Goal: Task Accomplishment & Management: Use online tool/utility

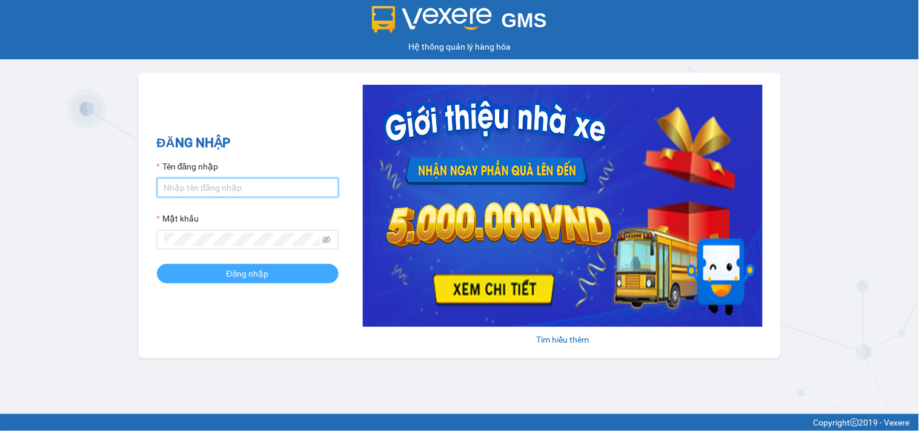
type input "tiendong.hungtoanphat"
click at [226, 273] on button "Đăng nhập" at bounding box center [248, 273] width 182 height 19
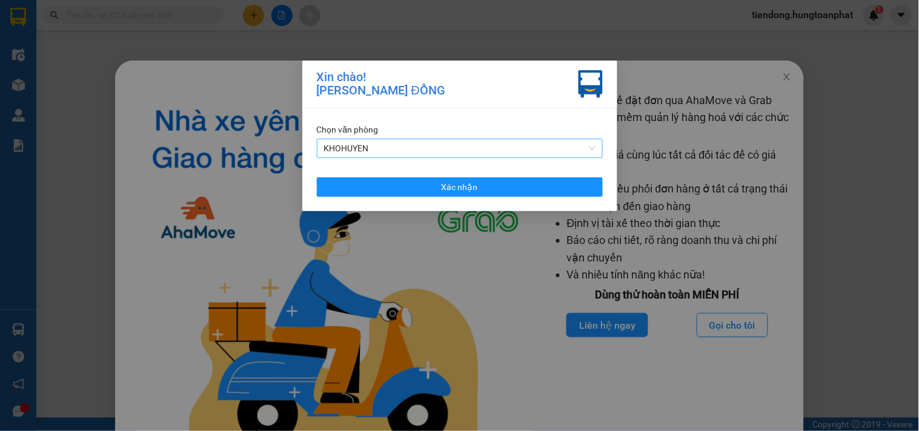
click at [453, 150] on span "KHOHUYEN" at bounding box center [459, 148] width 271 height 18
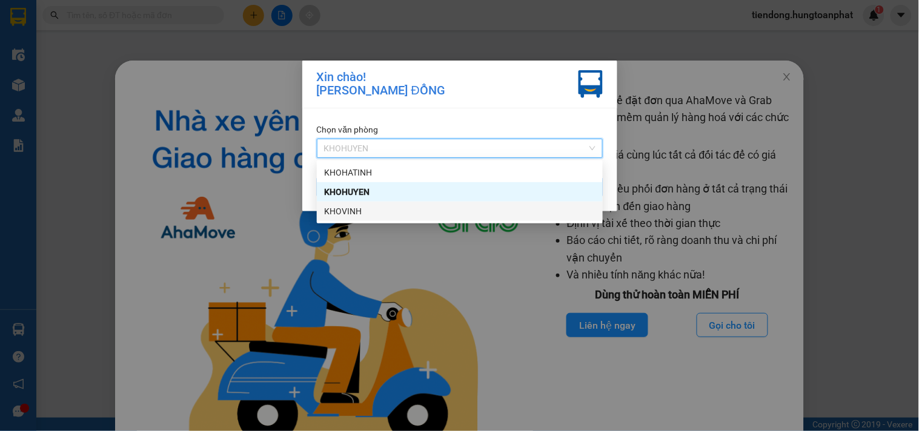
click at [404, 212] on div "KHOVINH" at bounding box center [459, 211] width 271 height 13
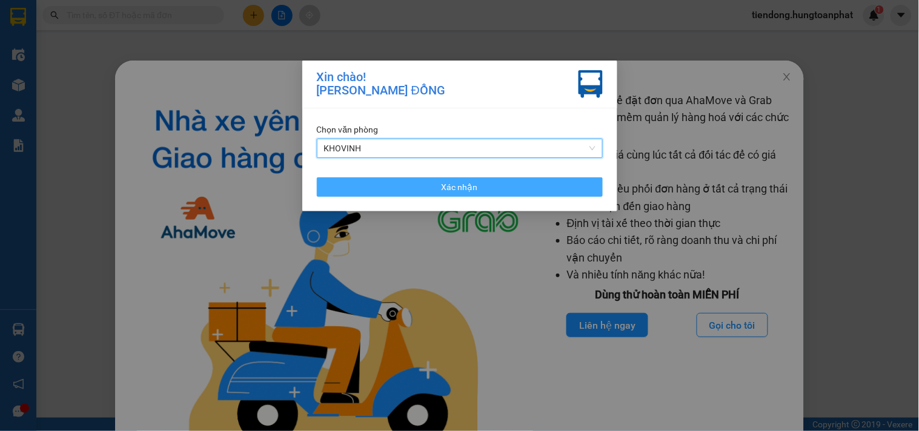
click at [408, 188] on button "Xác nhận" at bounding box center [460, 187] width 286 height 19
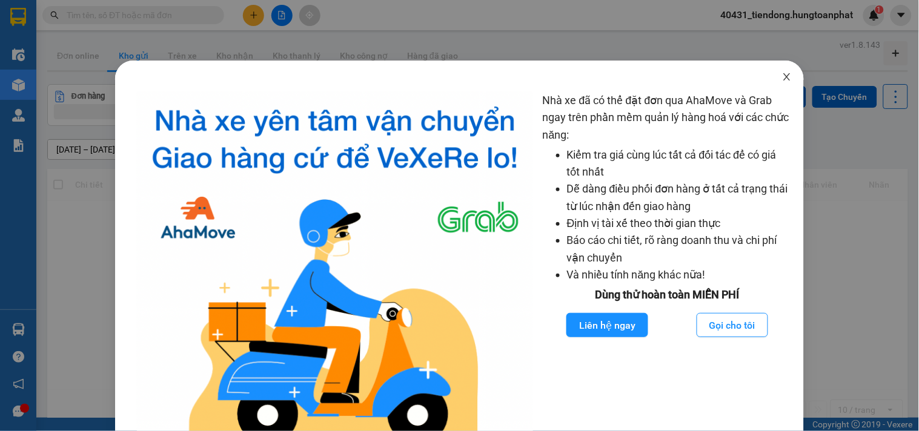
click at [784, 77] on icon "close" at bounding box center [787, 76] width 7 height 7
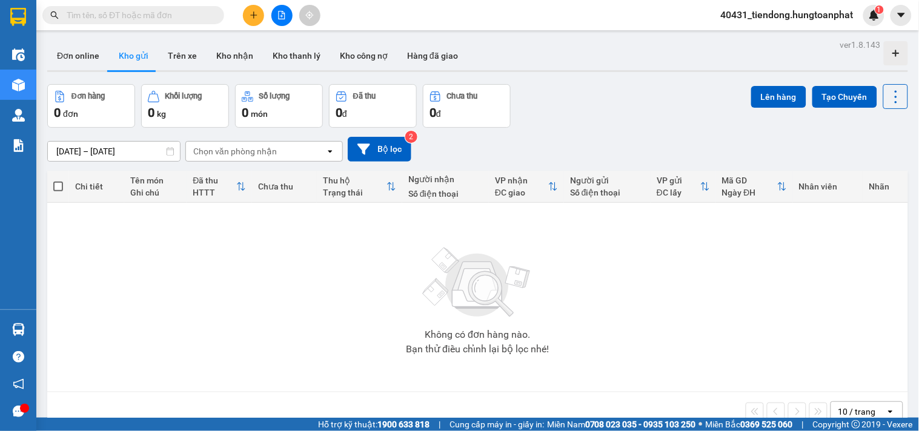
click at [181, 15] on input "text" at bounding box center [138, 14] width 143 height 13
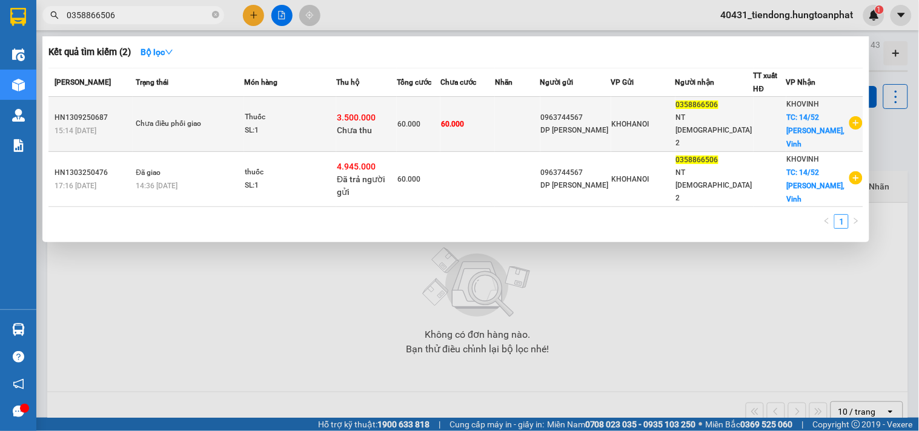
type input "0358866506"
click at [814, 128] on span "TC: 14/52 Hồ Phi Tích, Vinh" at bounding box center [816, 130] width 58 height 35
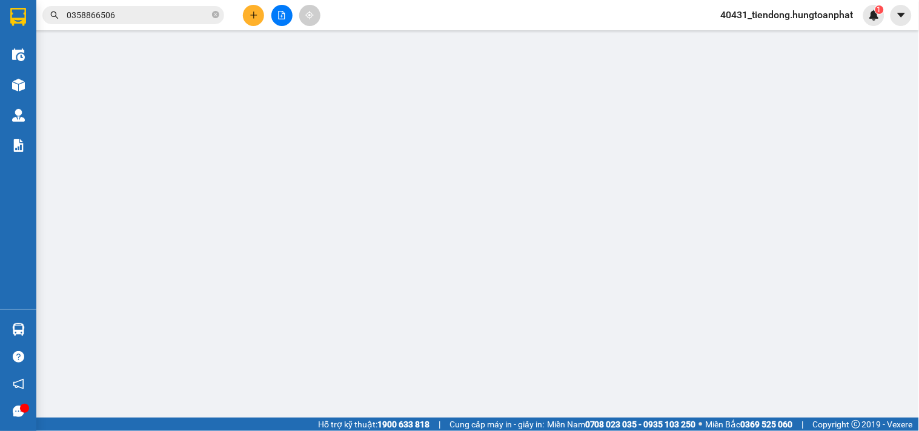
type input "0963744567"
type input "DP Hà Thanh"
type input "0358866506"
type input "NT Đức Hiền 2"
checkbox input "true"
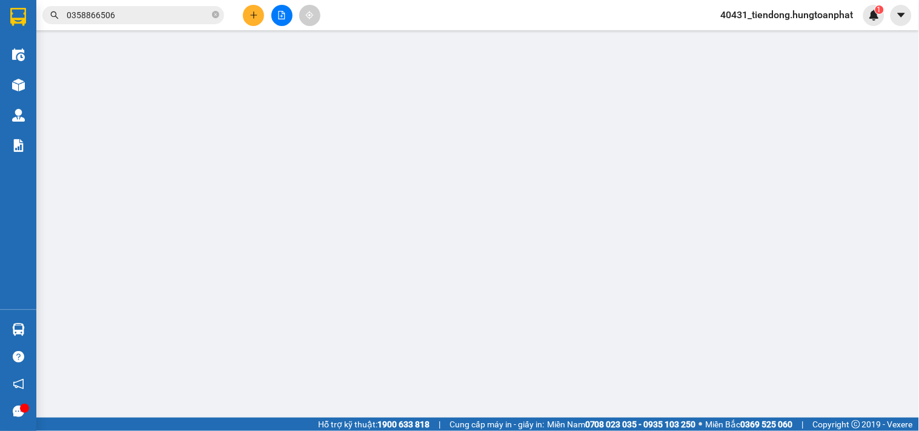
type input "14/52 Hồ Phi Tích, Vinh"
type input "60.000"
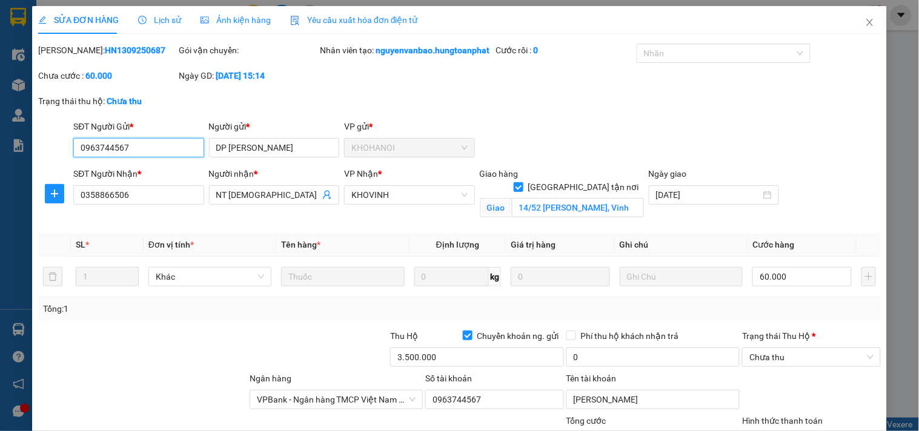
scroll to position [153, 0]
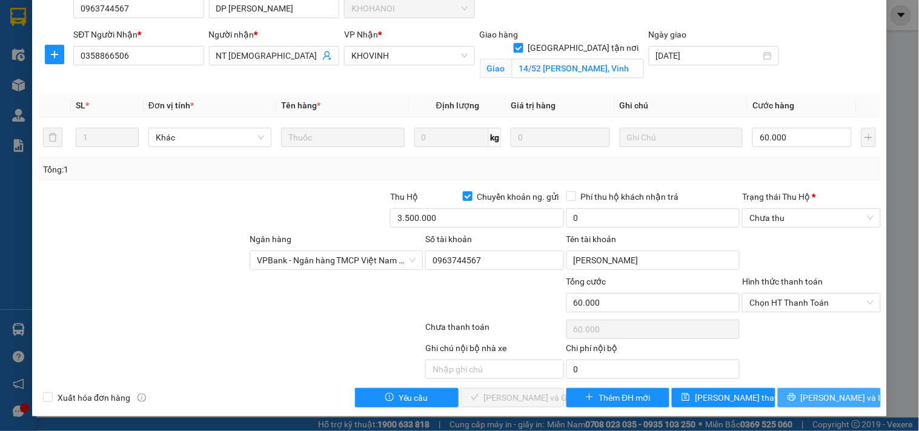
click at [829, 390] on button "Lưu và In" at bounding box center [829, 397] width 103 height 19
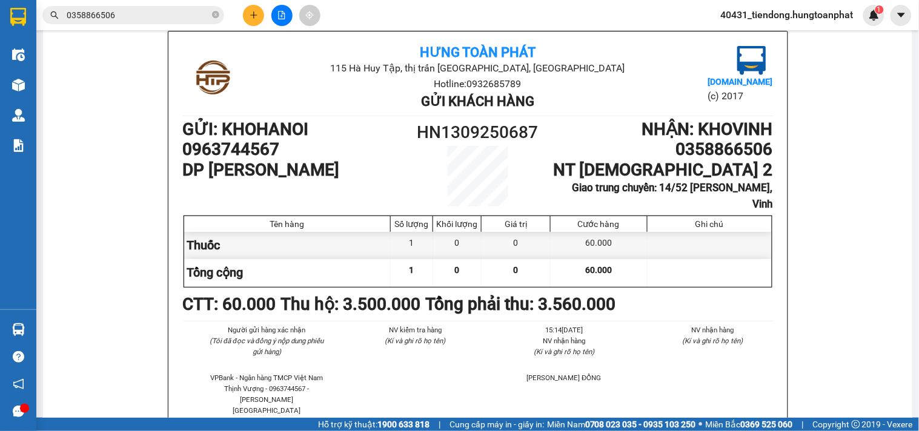
scroll to position [591, 0]
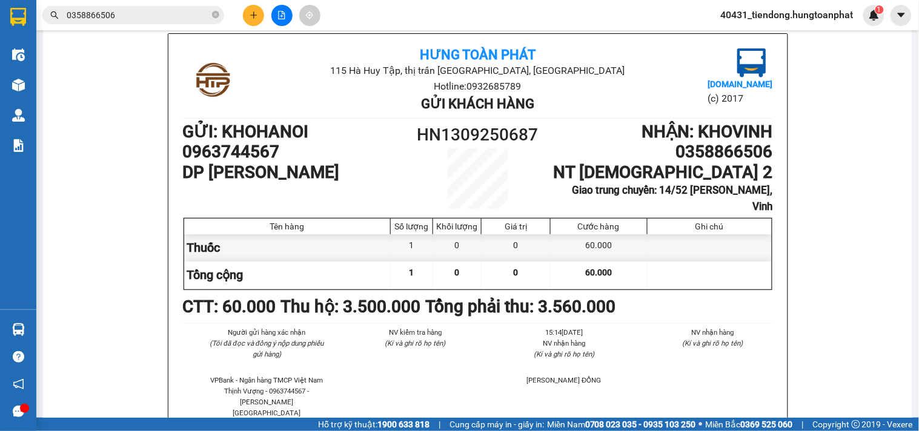
click at [754, 21] on span "40431_tiendong.hungtoanphat" at bounding box center [787, 14] width 152 height 15
click at [749, 44] on span "Đăng xuất" at bounding box center [792, 37] width 128 height 13
